Goal: Information Seeking & Learning: Learn about a topic

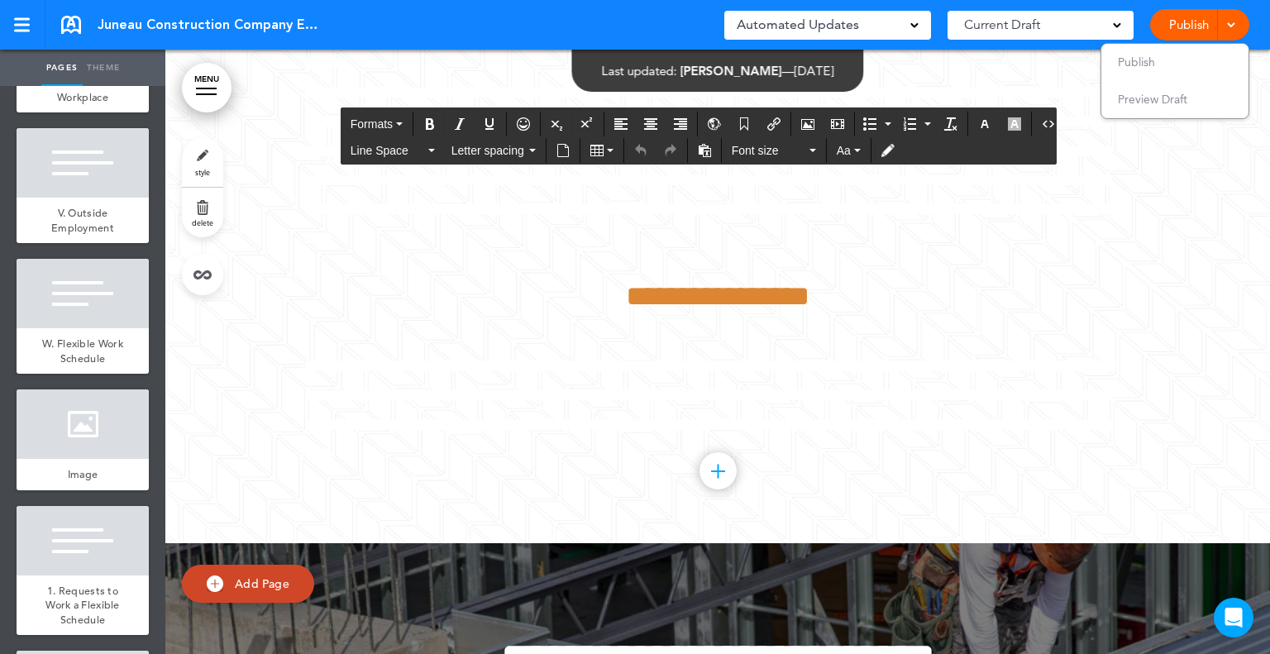
scroll to position [10303, 0]
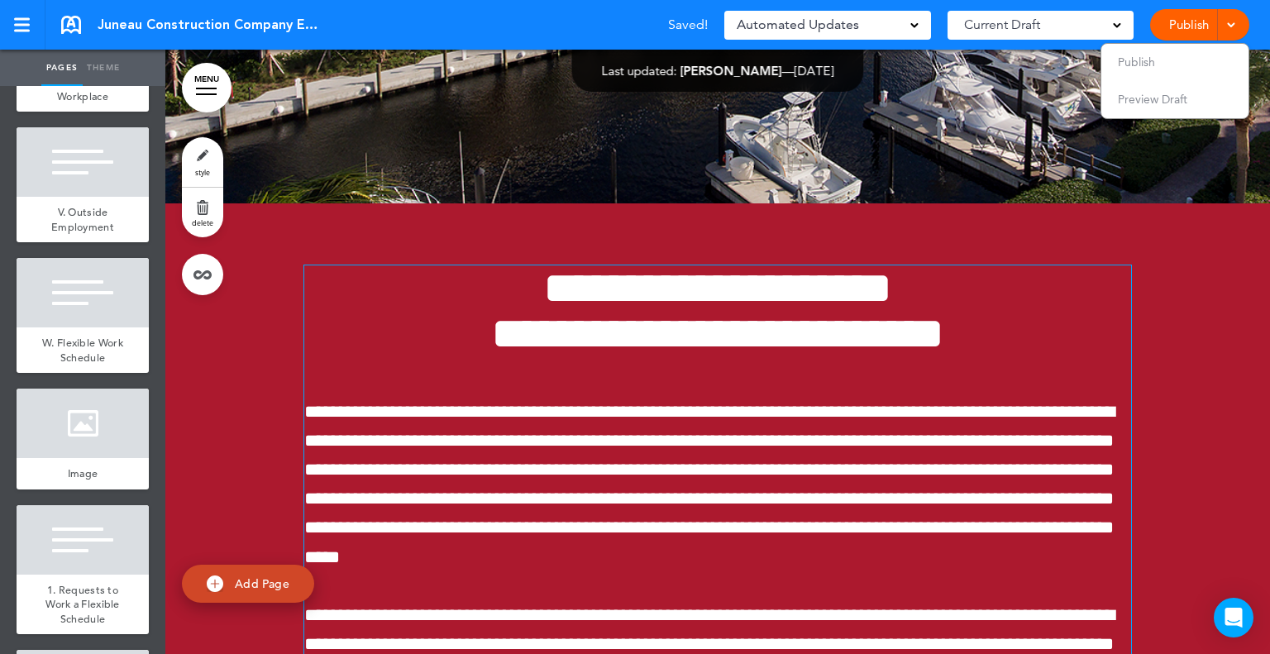
scroll to position [64809, 0]
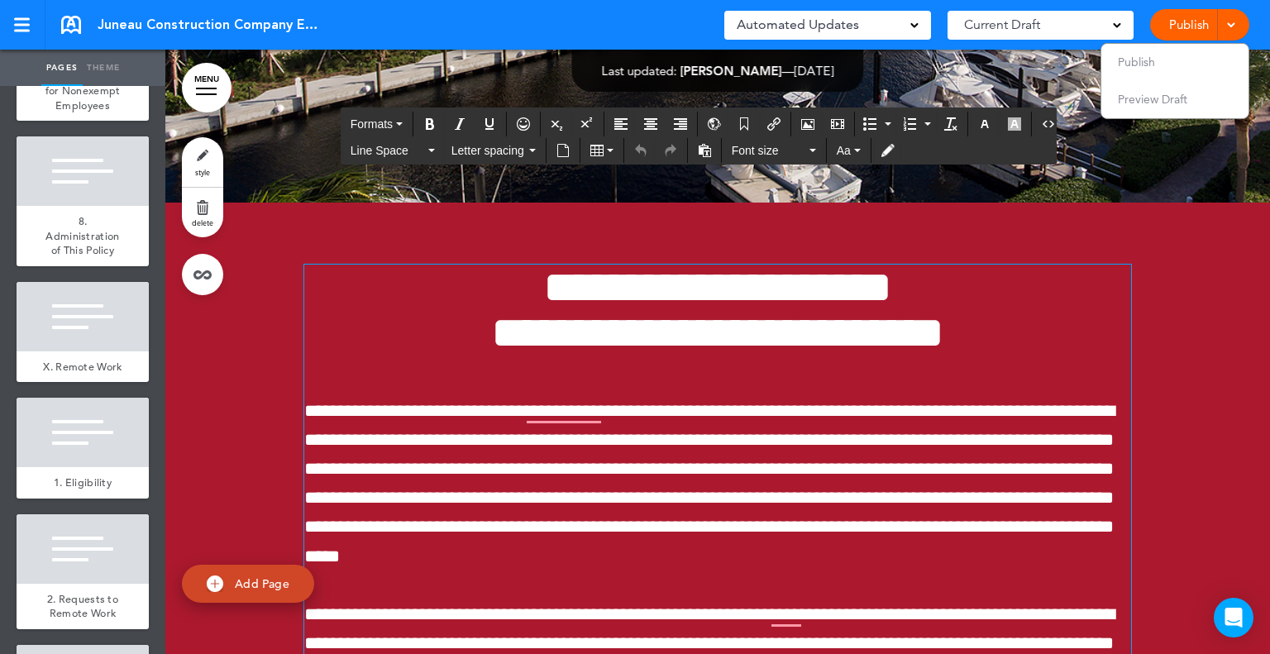
scroll to position [11728, 0]
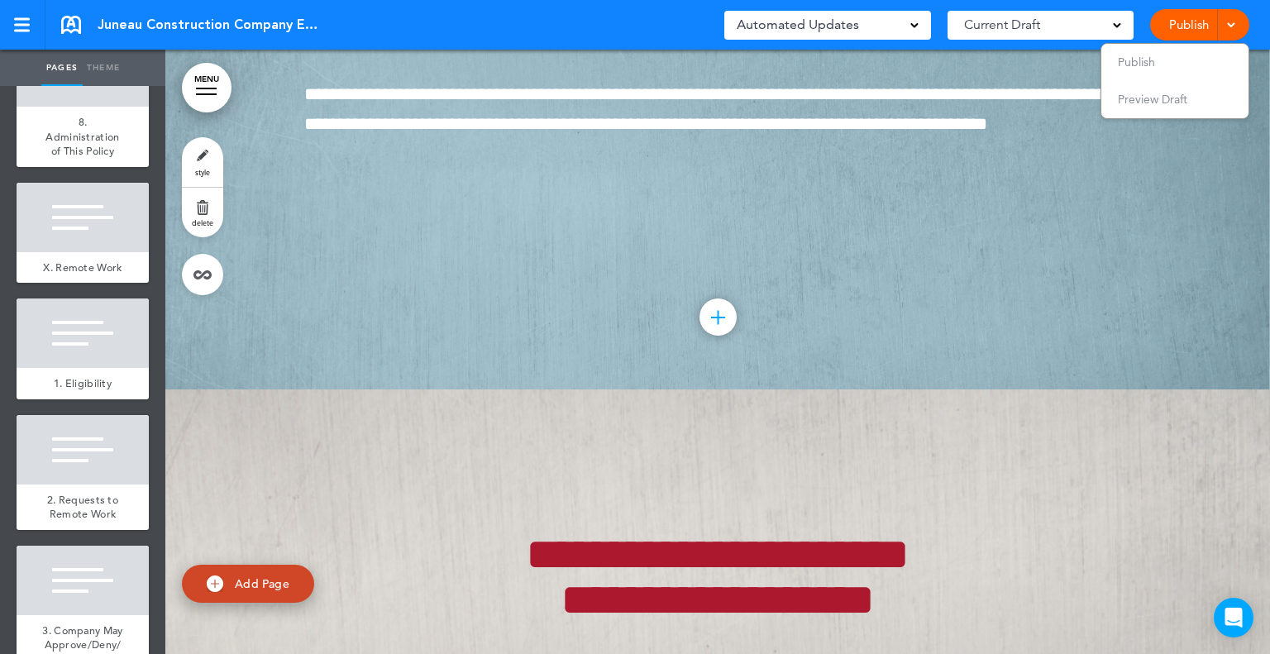
scroll to position [77834, 0]
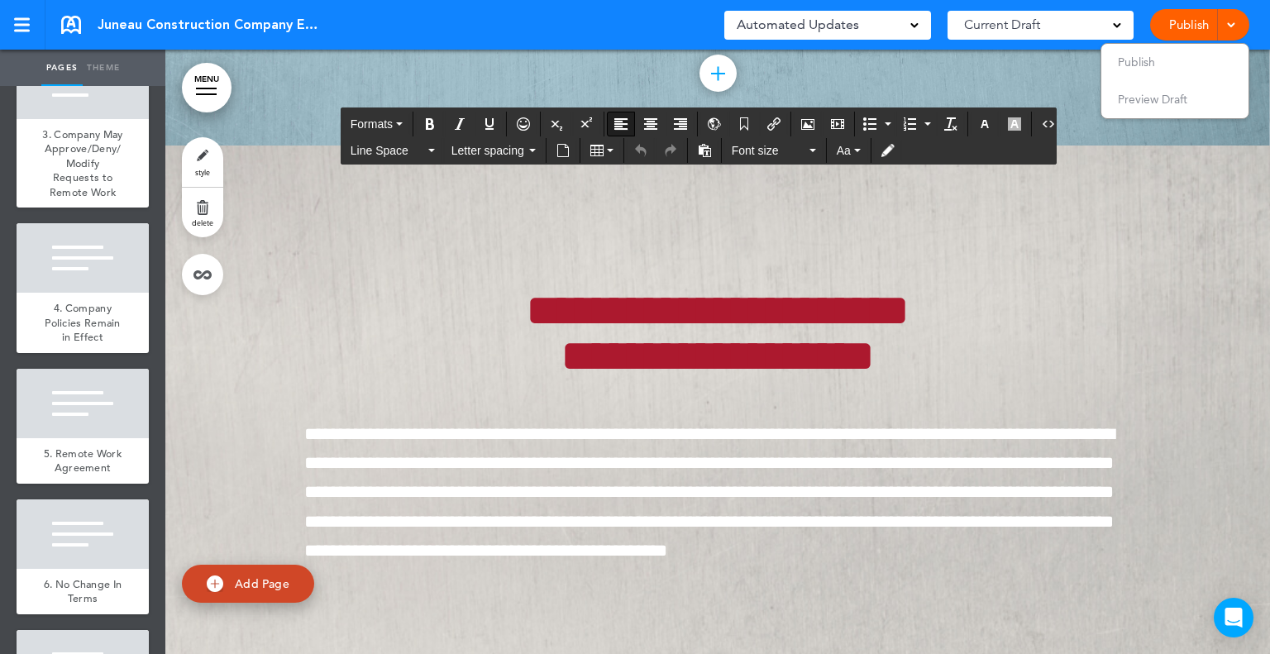
scroll to position [12226, 0]
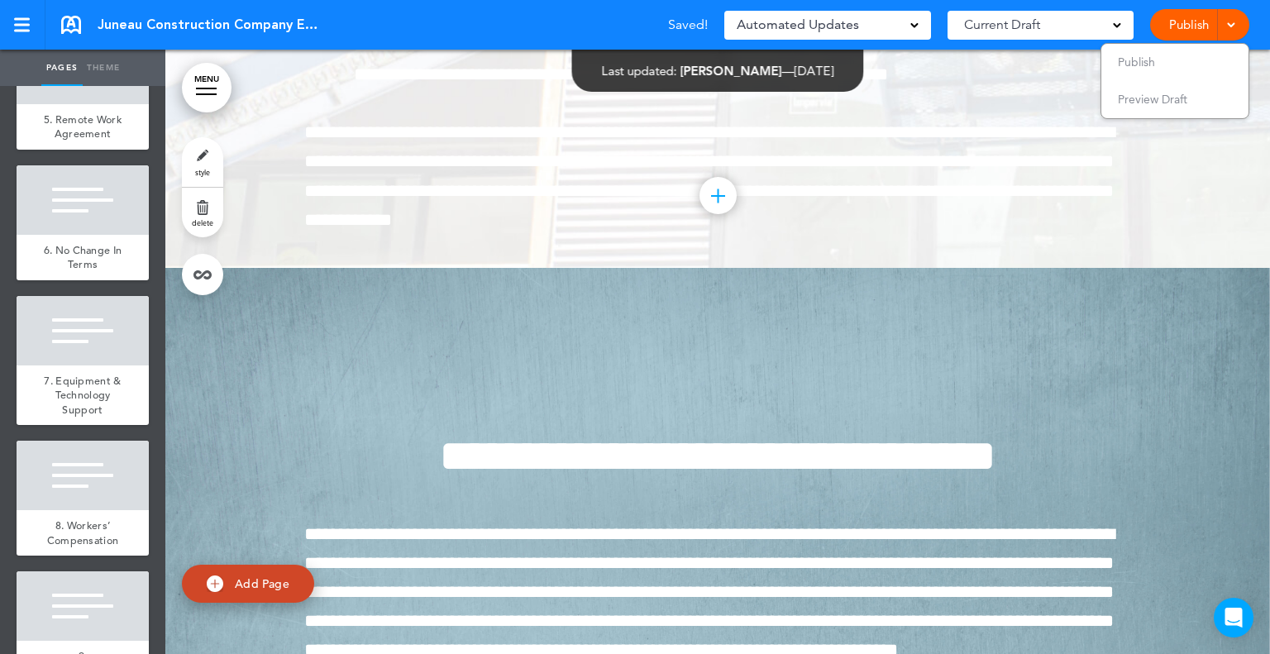
scroll to position [12789, 0]
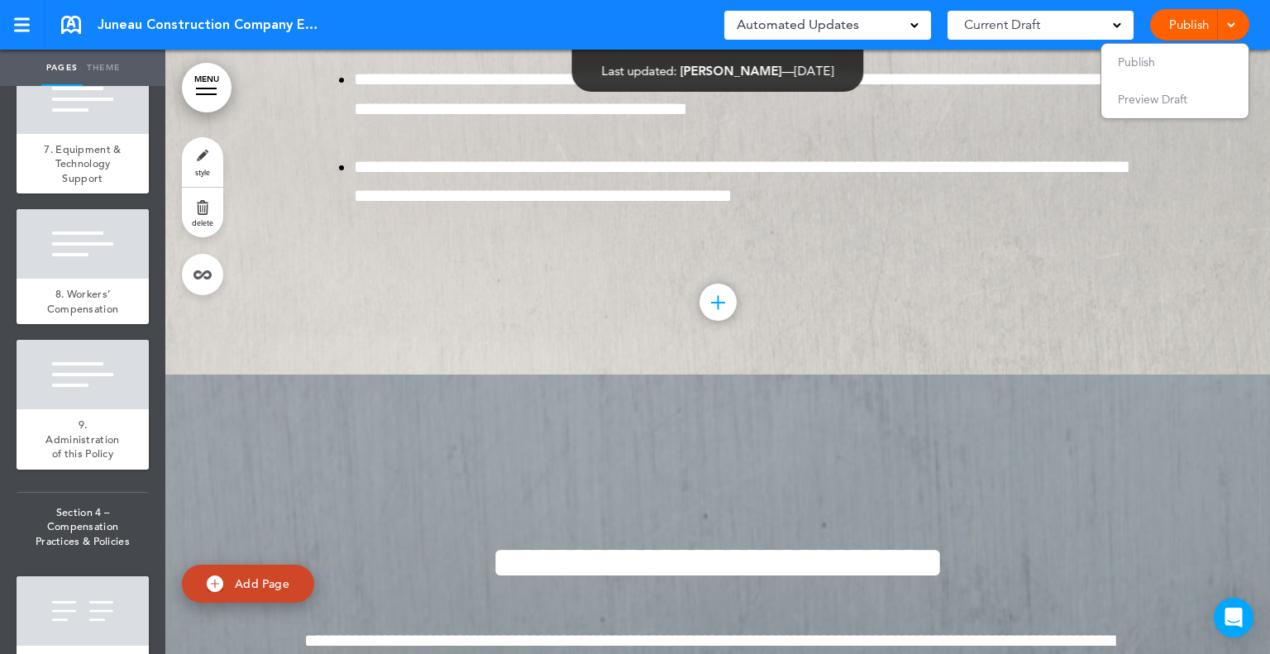
scroll to position [82186, 0]
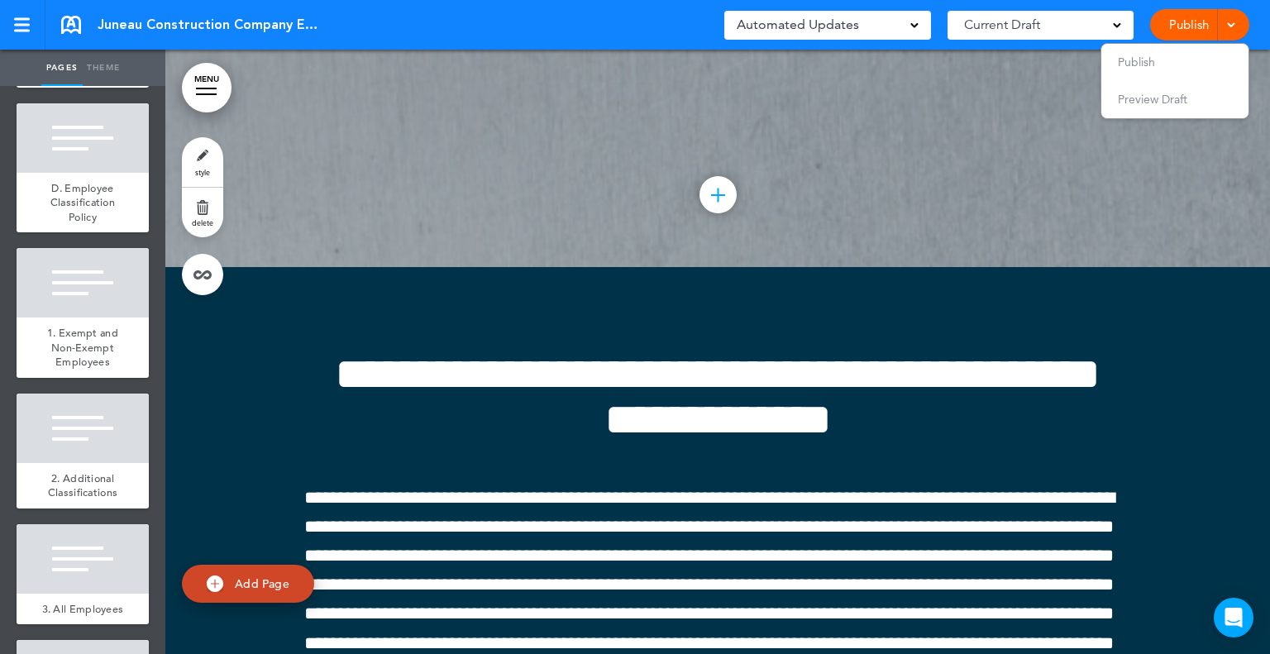
scroll to position [14119, 0]
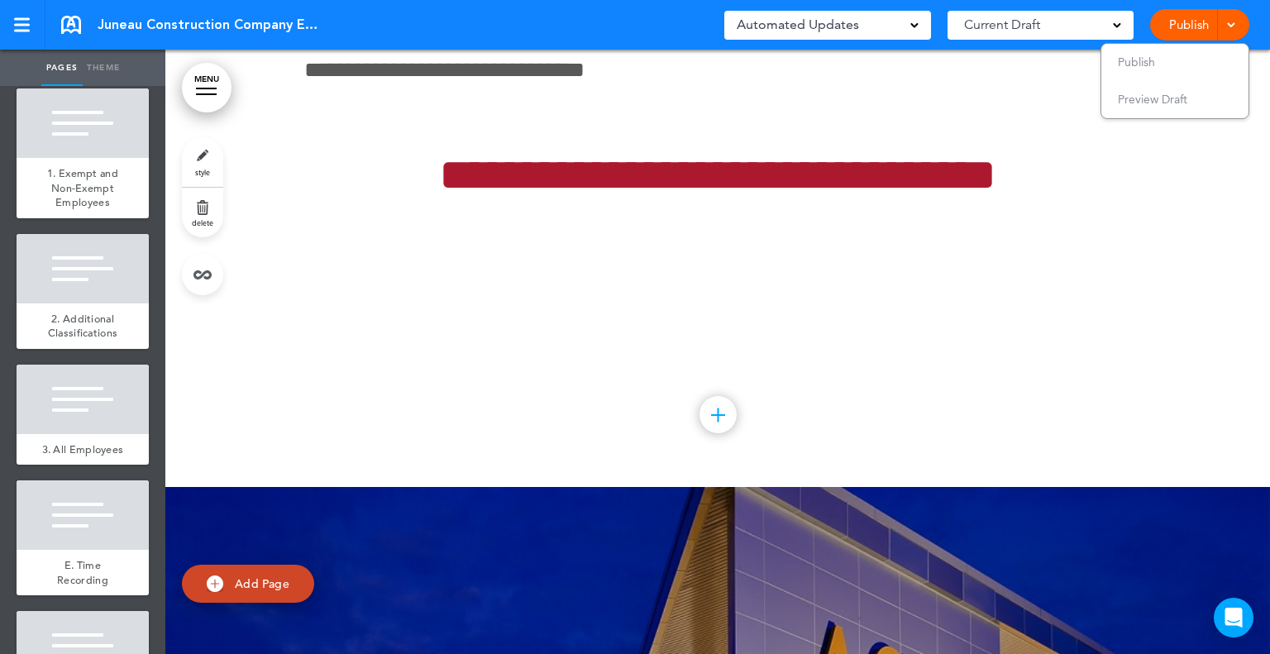
scroll to position [88546, 0]
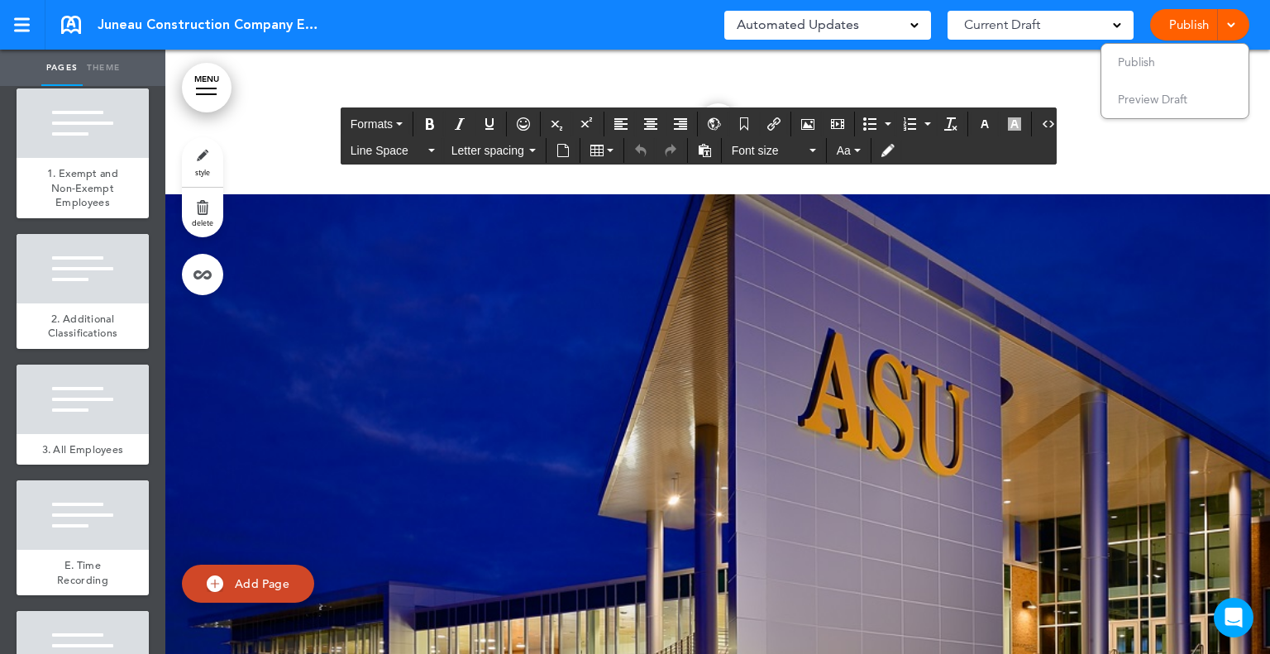
drag, startPoint x: 696, startPoint y: 359, endPoint x: 990, endPoint y: 651, distance: 414.4
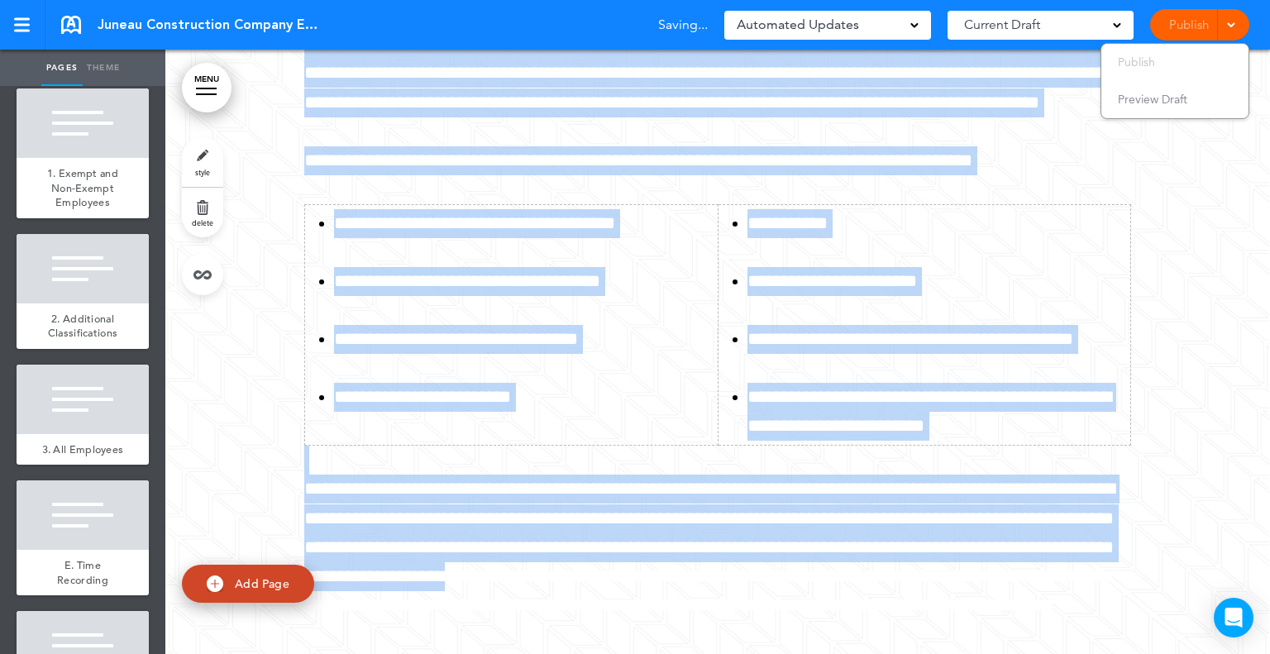
scroll to position [89592, 0]
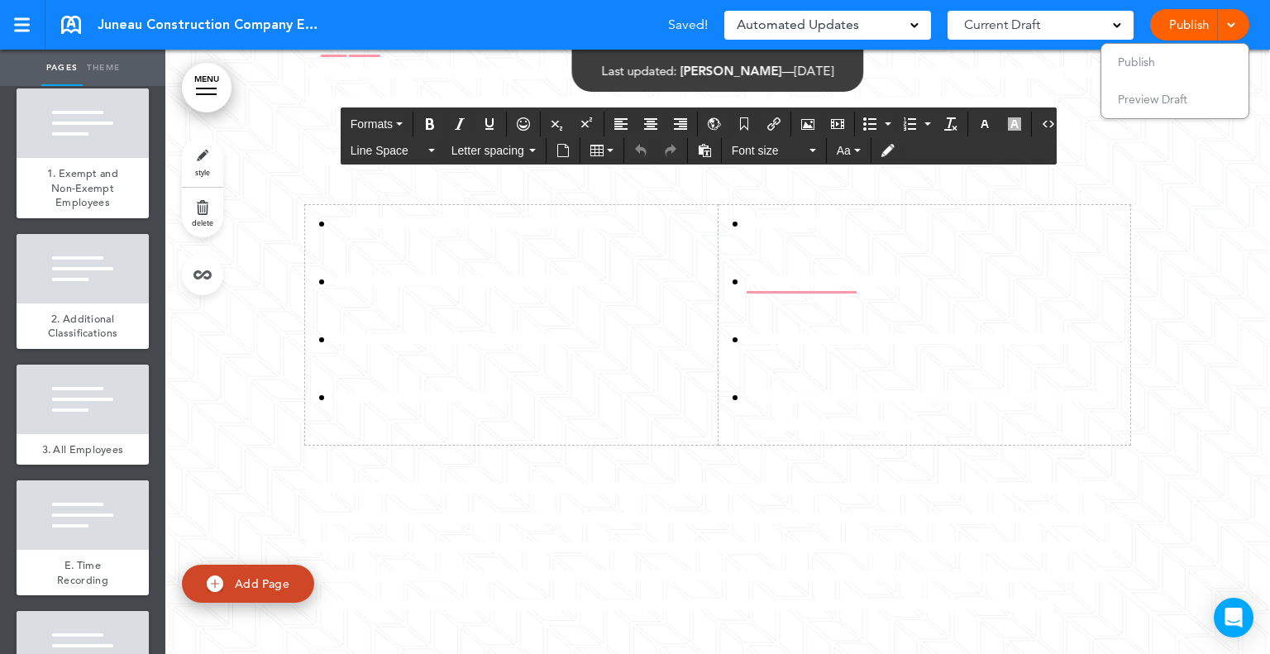
drag, startPoint x: 636, startPoint y: 491, endPoint x: 403, endPoint y: 265, distance: 323.8
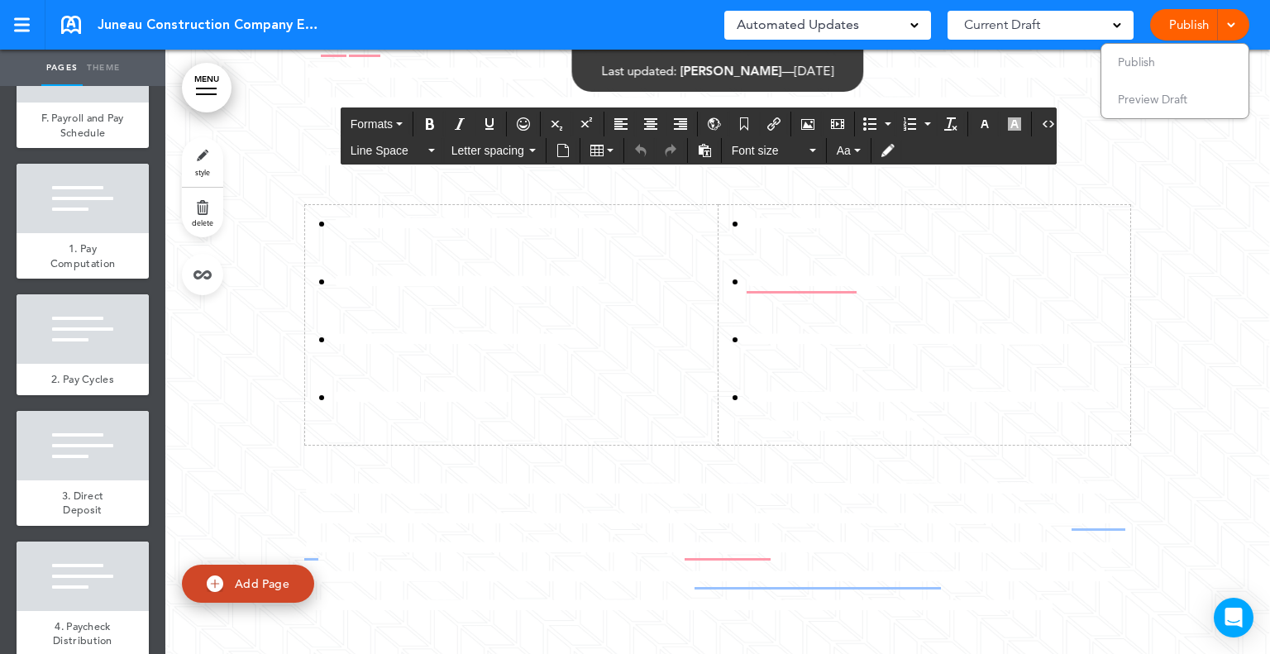
scroll to position [15220, 0]
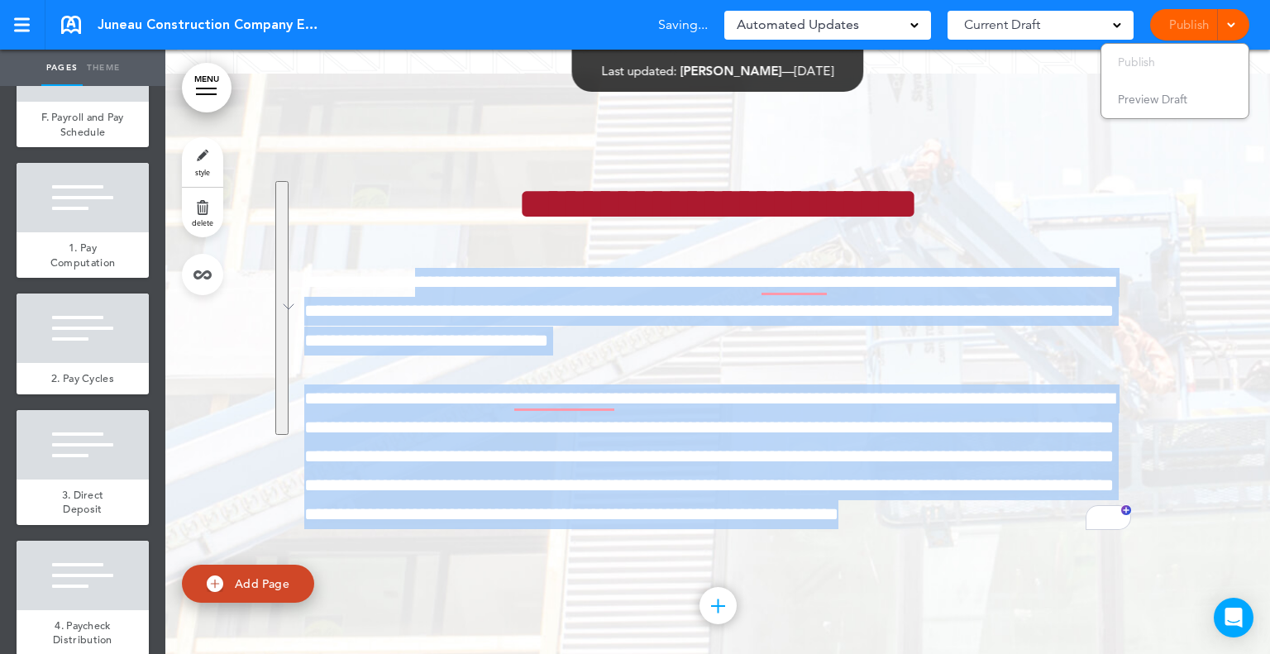
scroll to position [93399, 0]
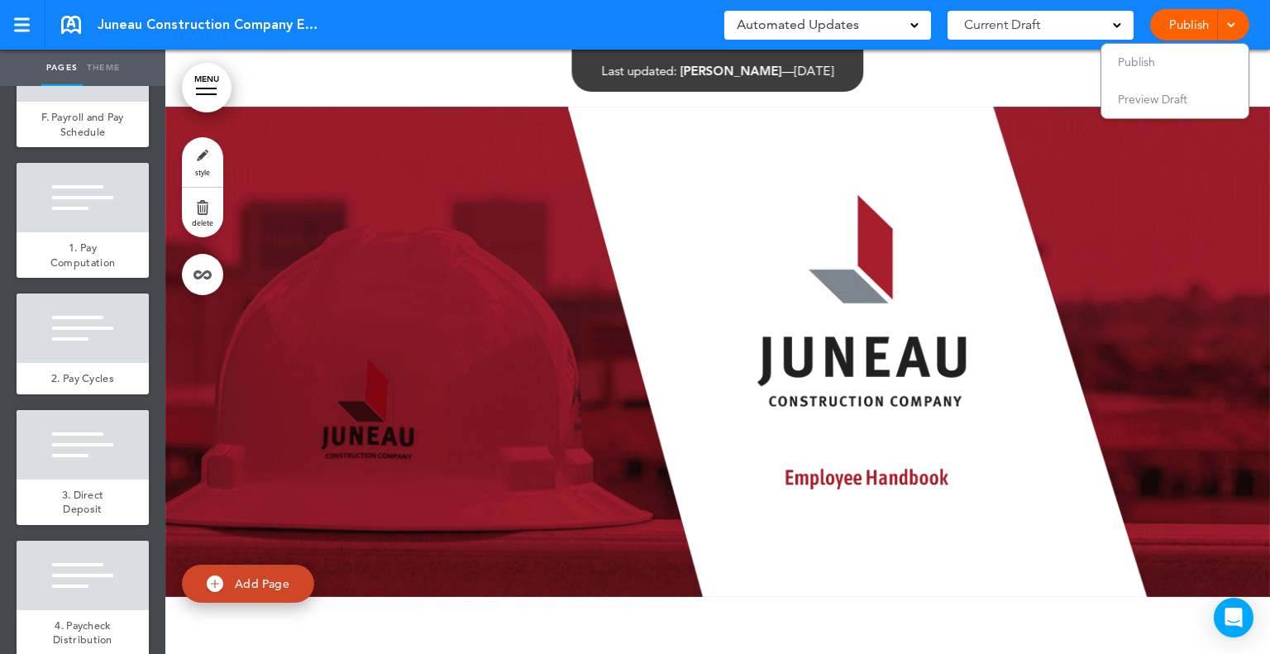
scroll to position [93399, 0]
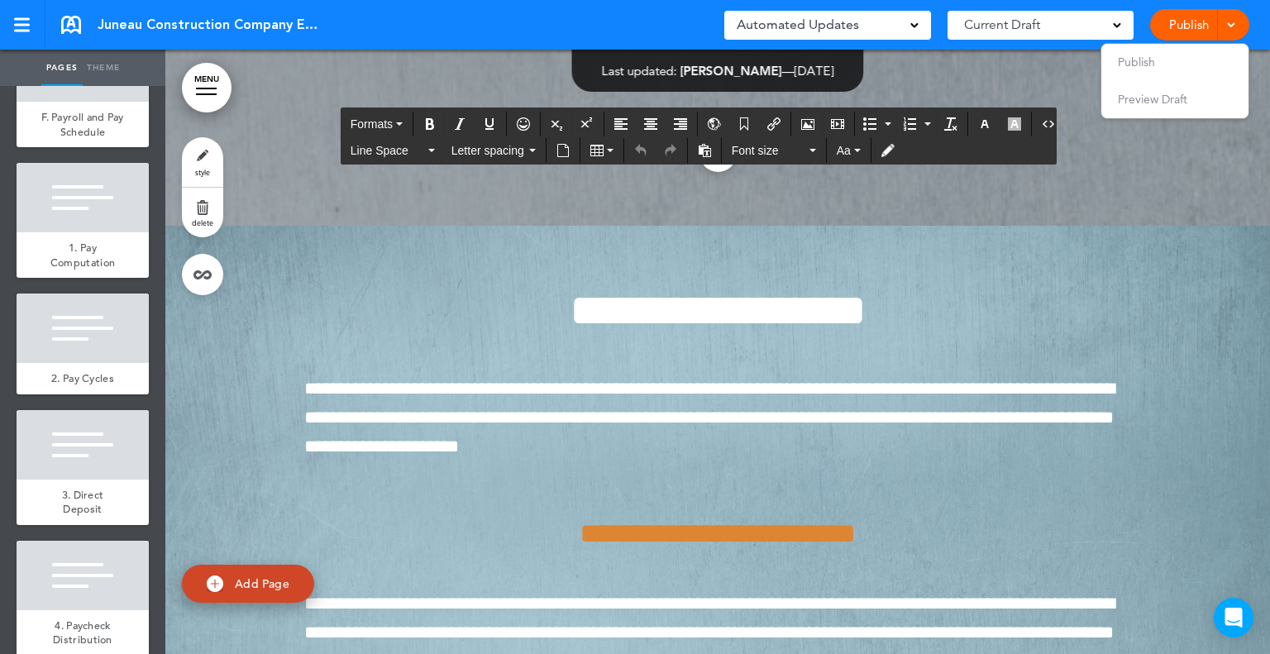
drag, startPoint x: 362, startPoint y: 380, endPoint x: 326, endPoint y: 141, distance: 241.6
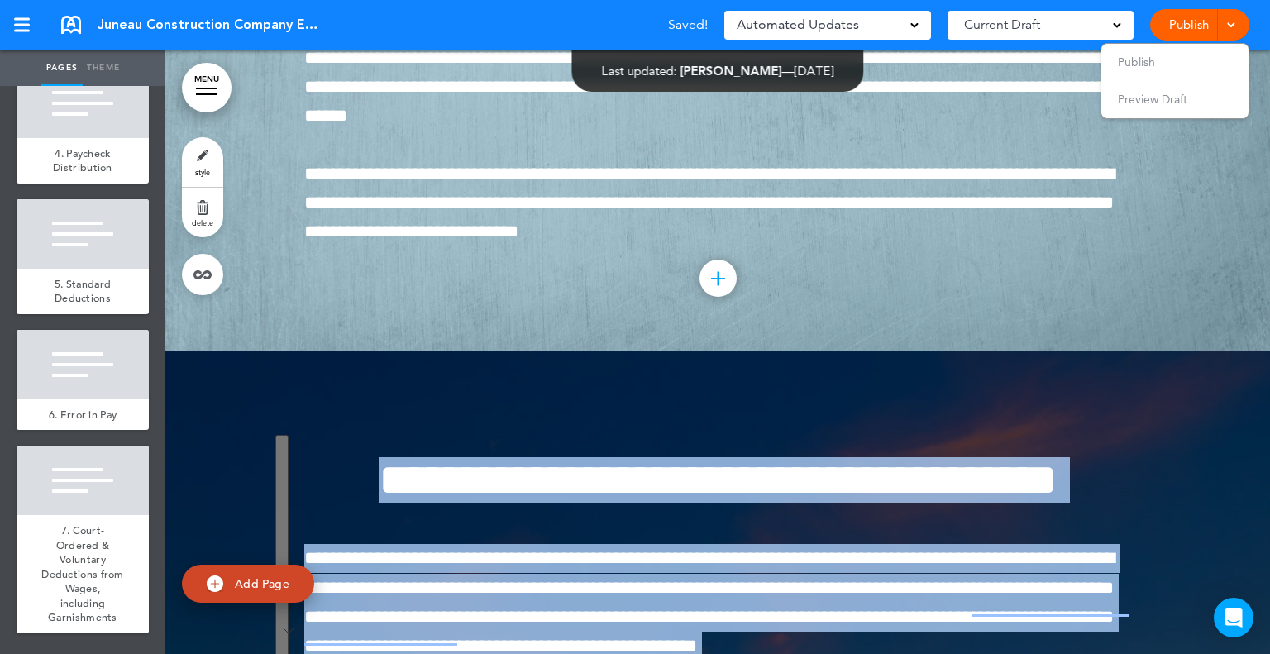
scroll to position [15692, 0]
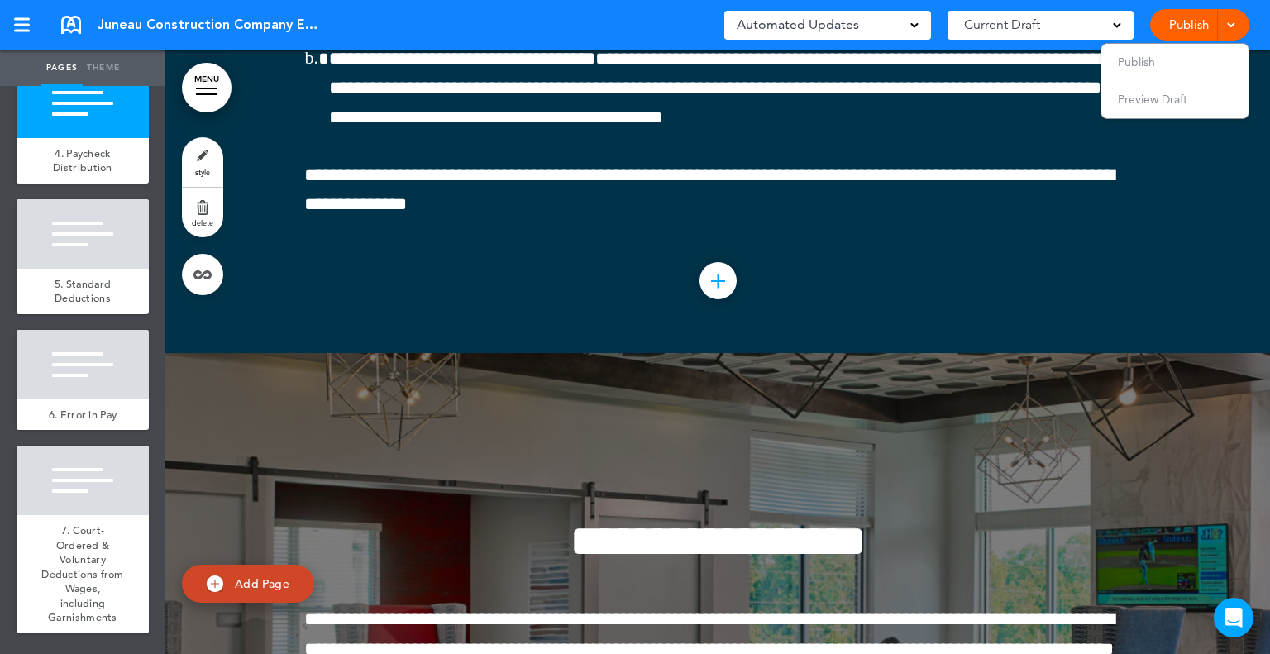
scroll to position [98838, 0]
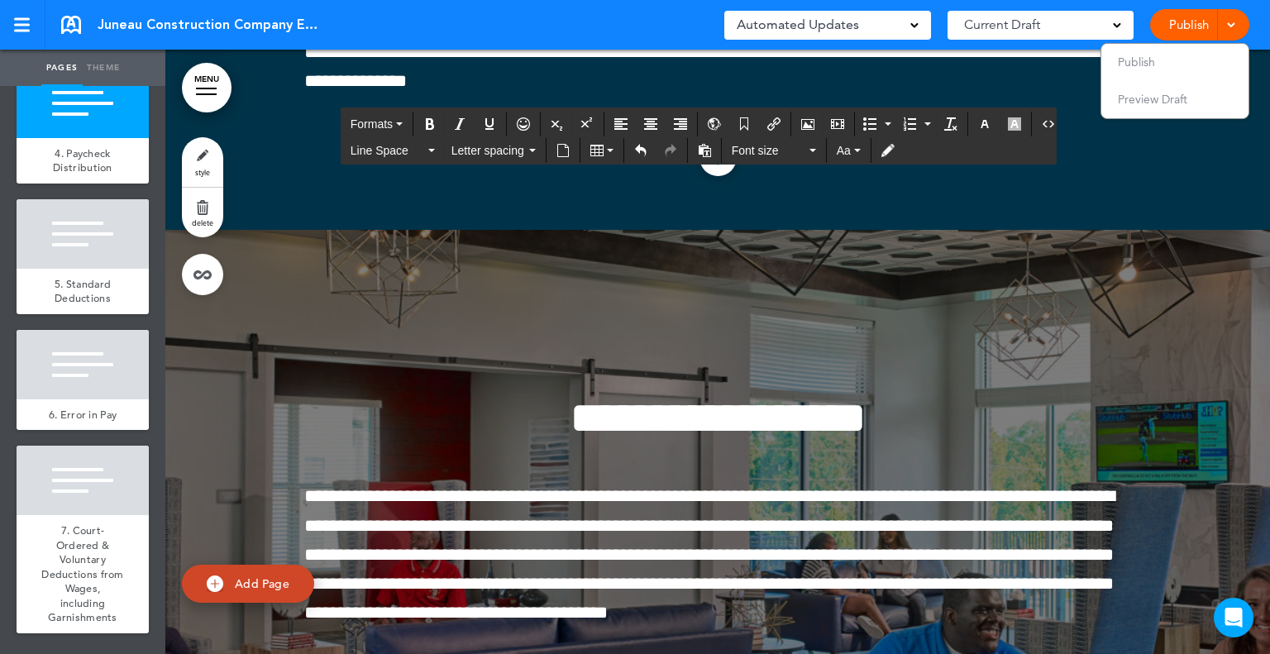
scroll to position [98974, 0]
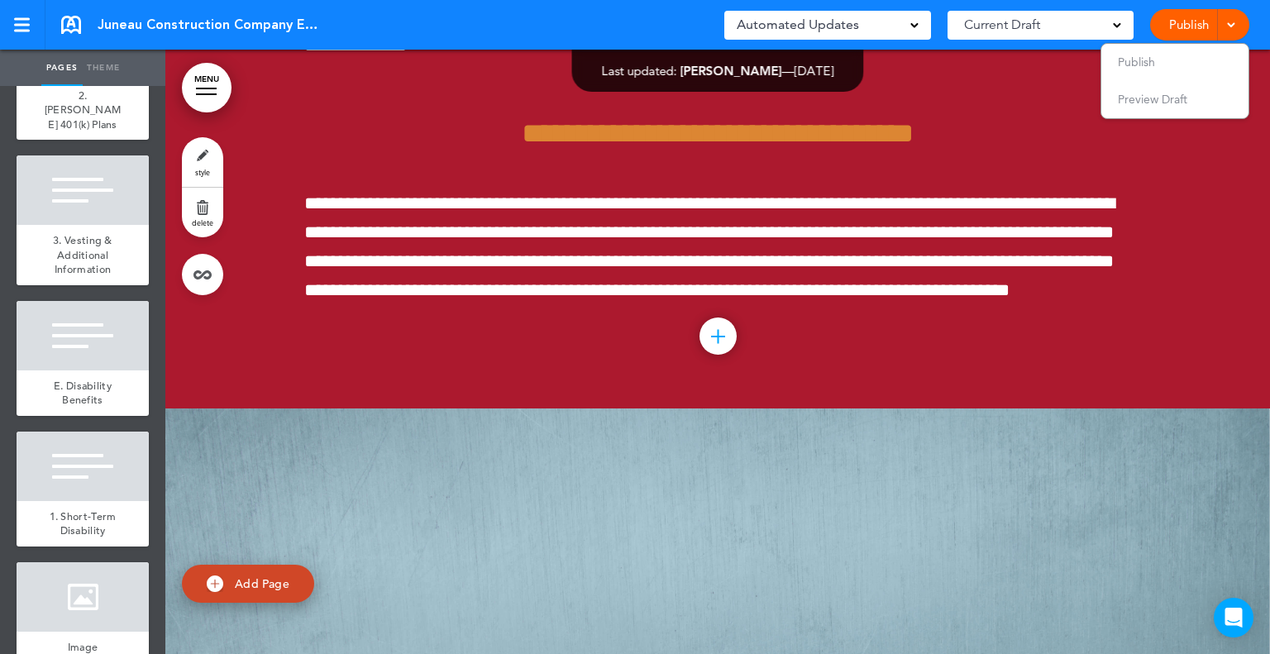
scroll to position [17587, 0]
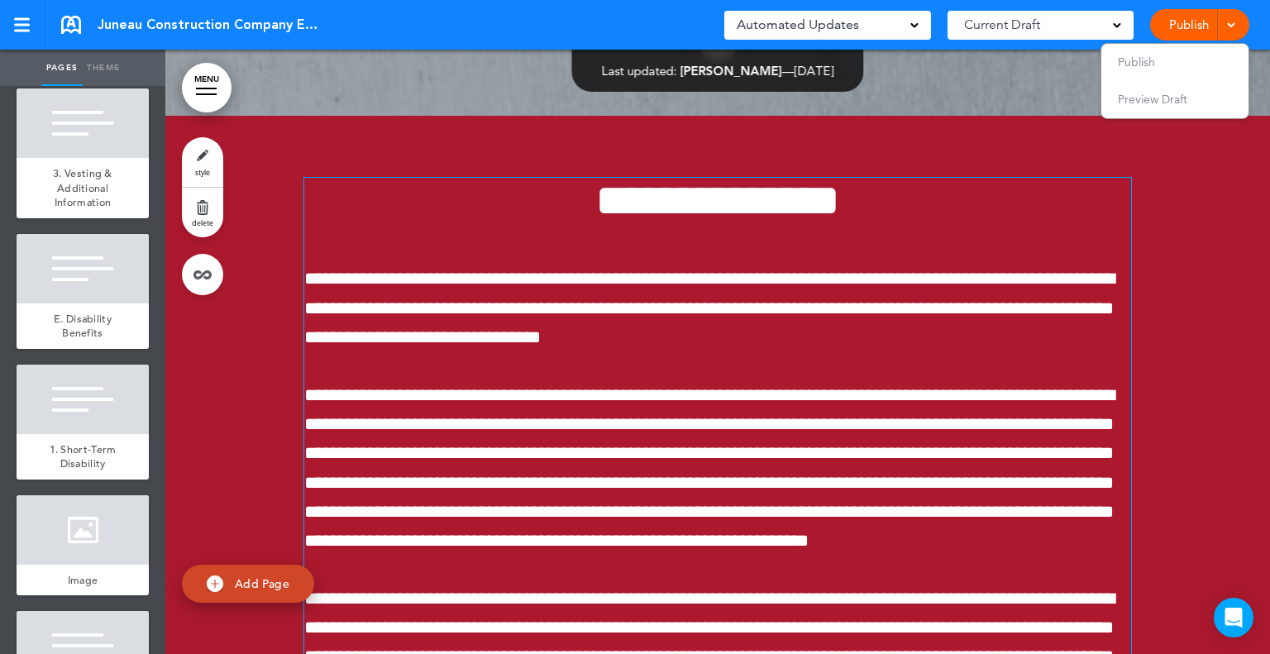
scroll to position [106531, 0]
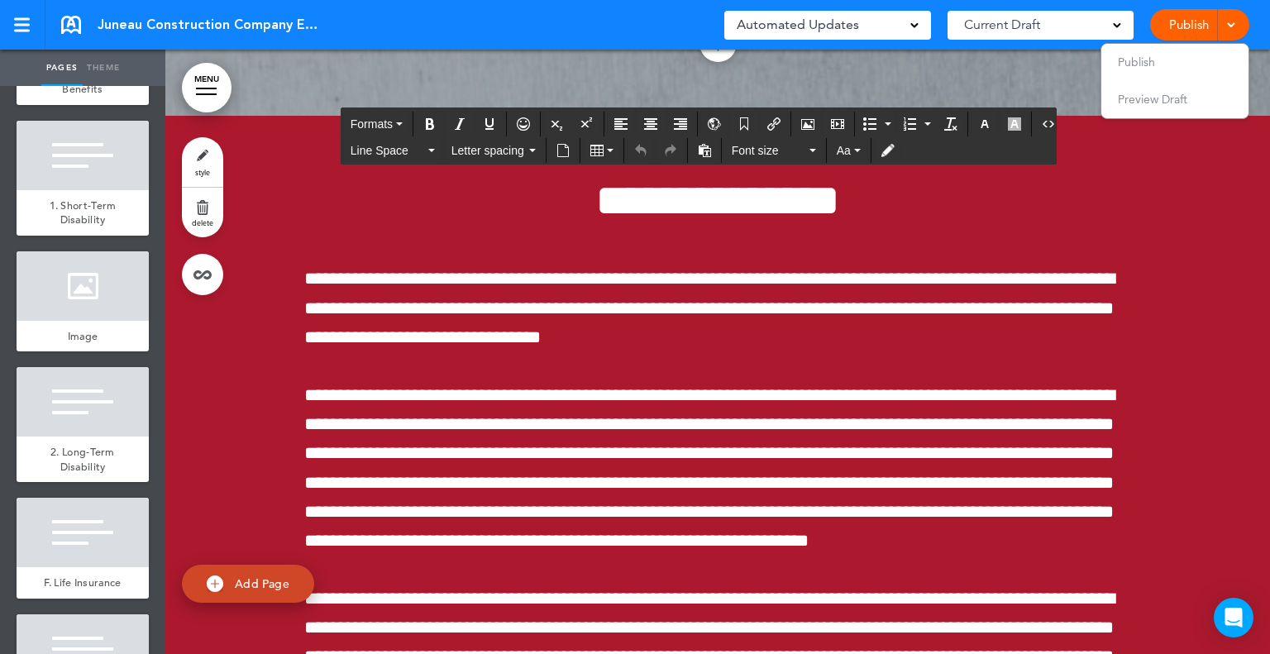
scroll to position [18090, 0]
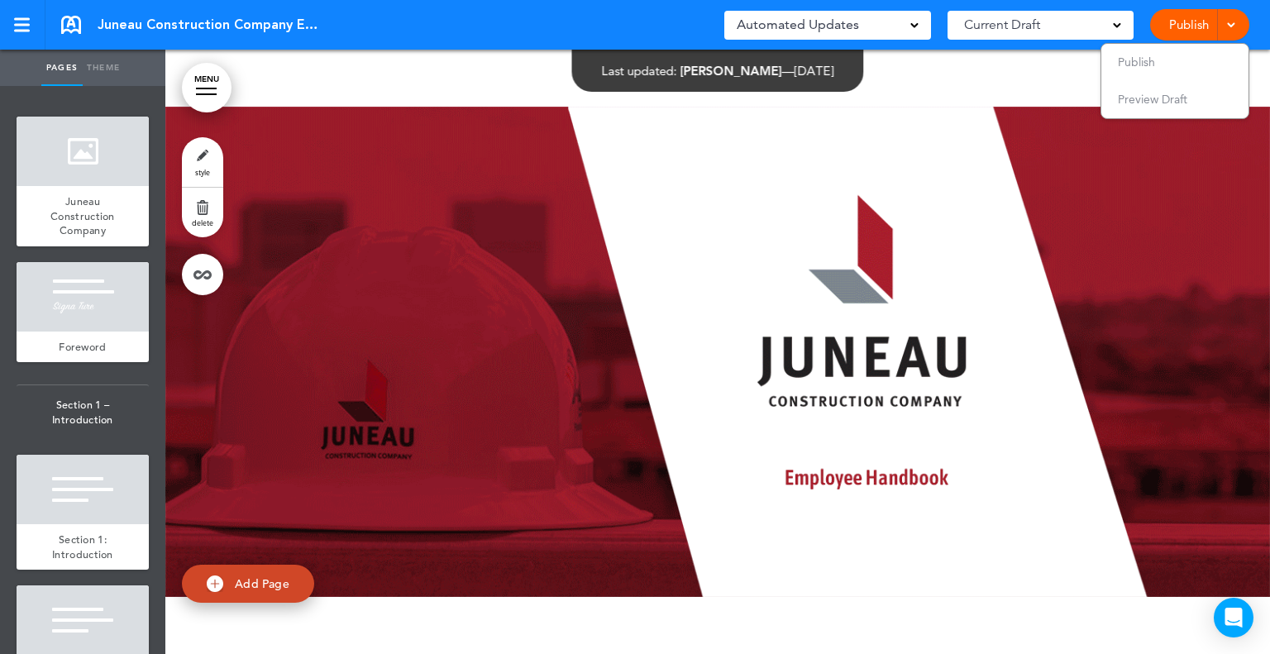
scroll to position [21699, 0]
